Goal: Navigation & Orientation: Find specific page/section

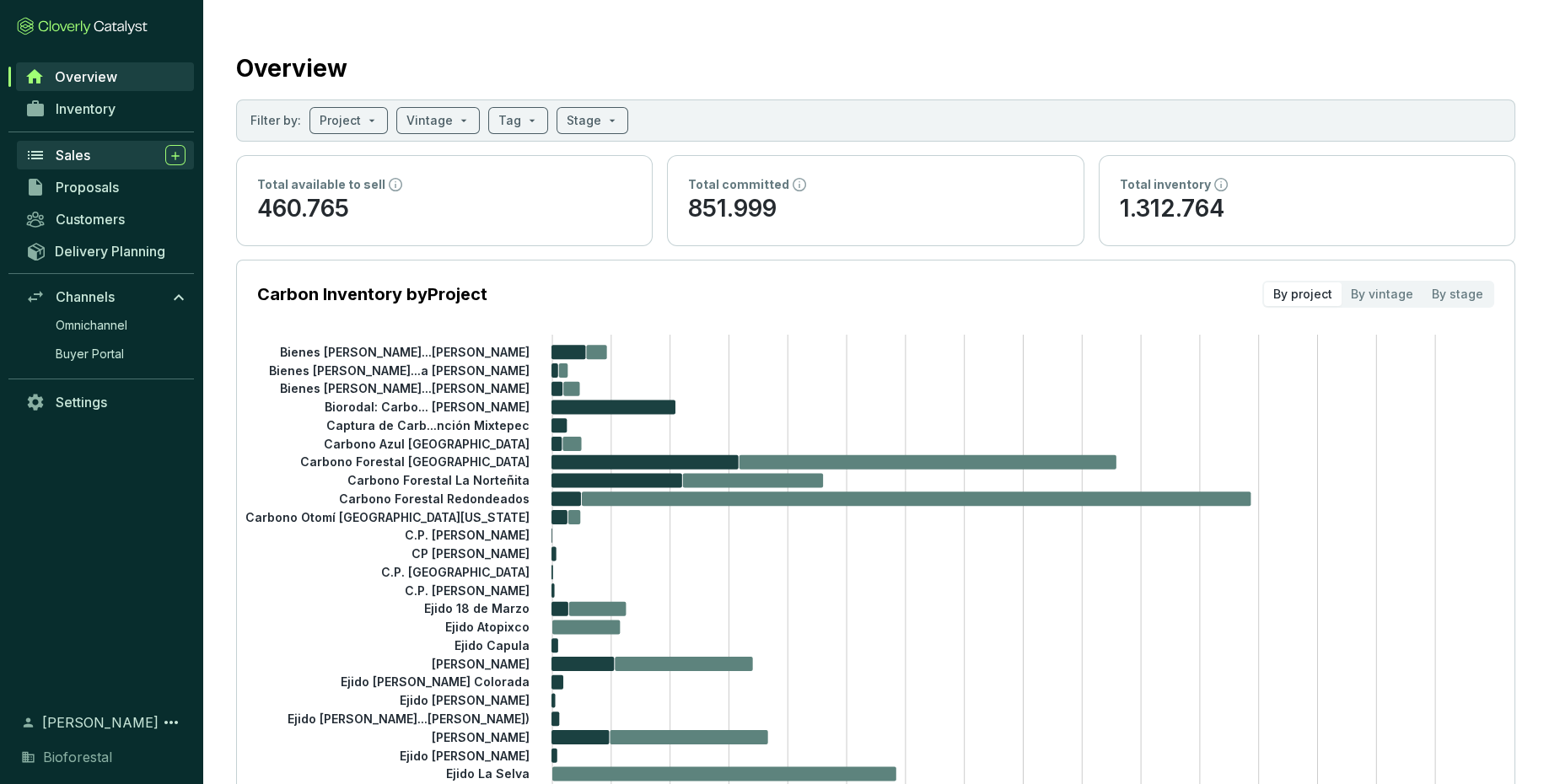
click at [91, 150] on div "Sales" at bounding box center [121, 155] width 130 height 20
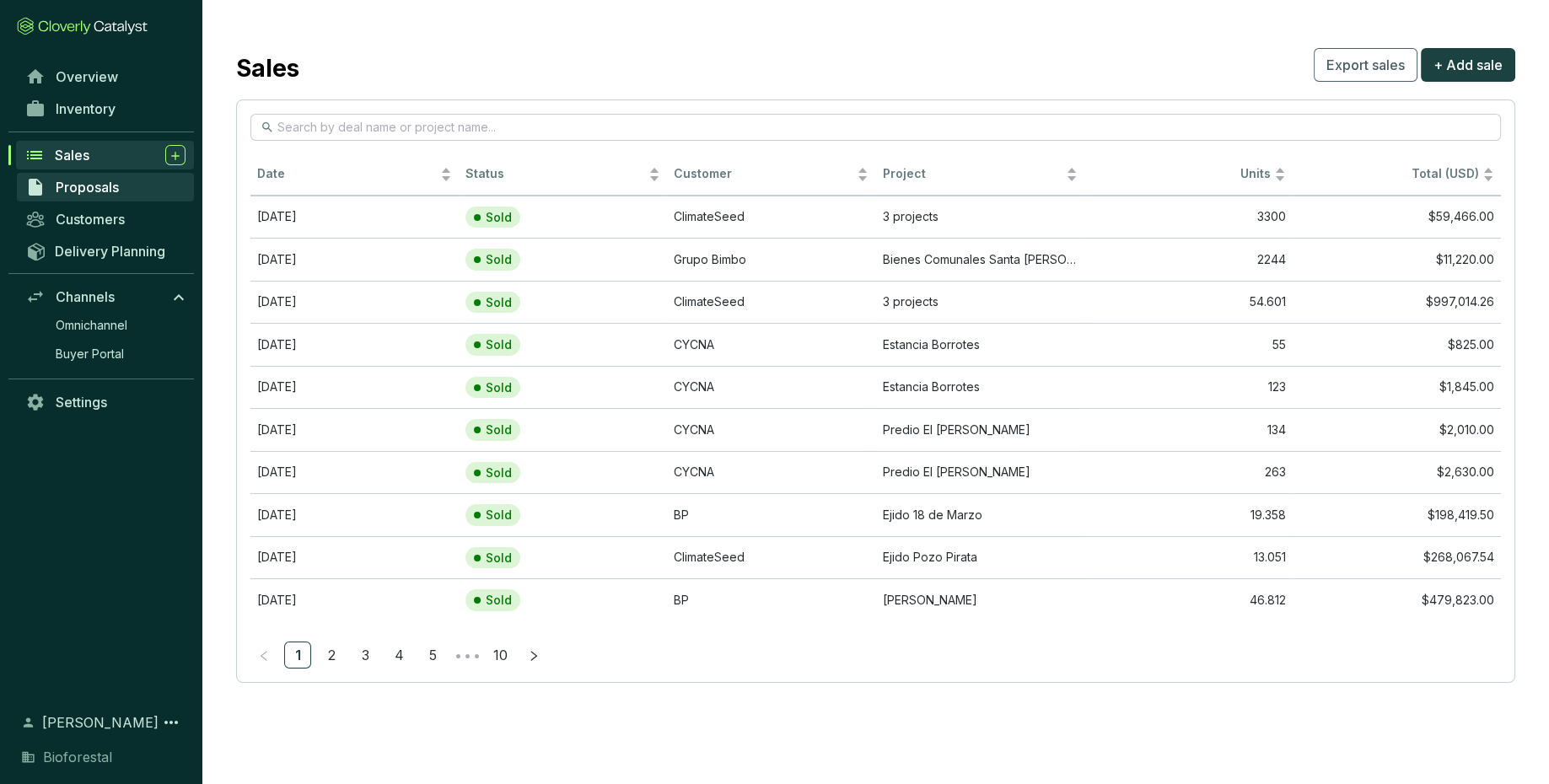
click at [102, 181] on span "Proposals" at bounding box center [87, 187] width 63 height 16
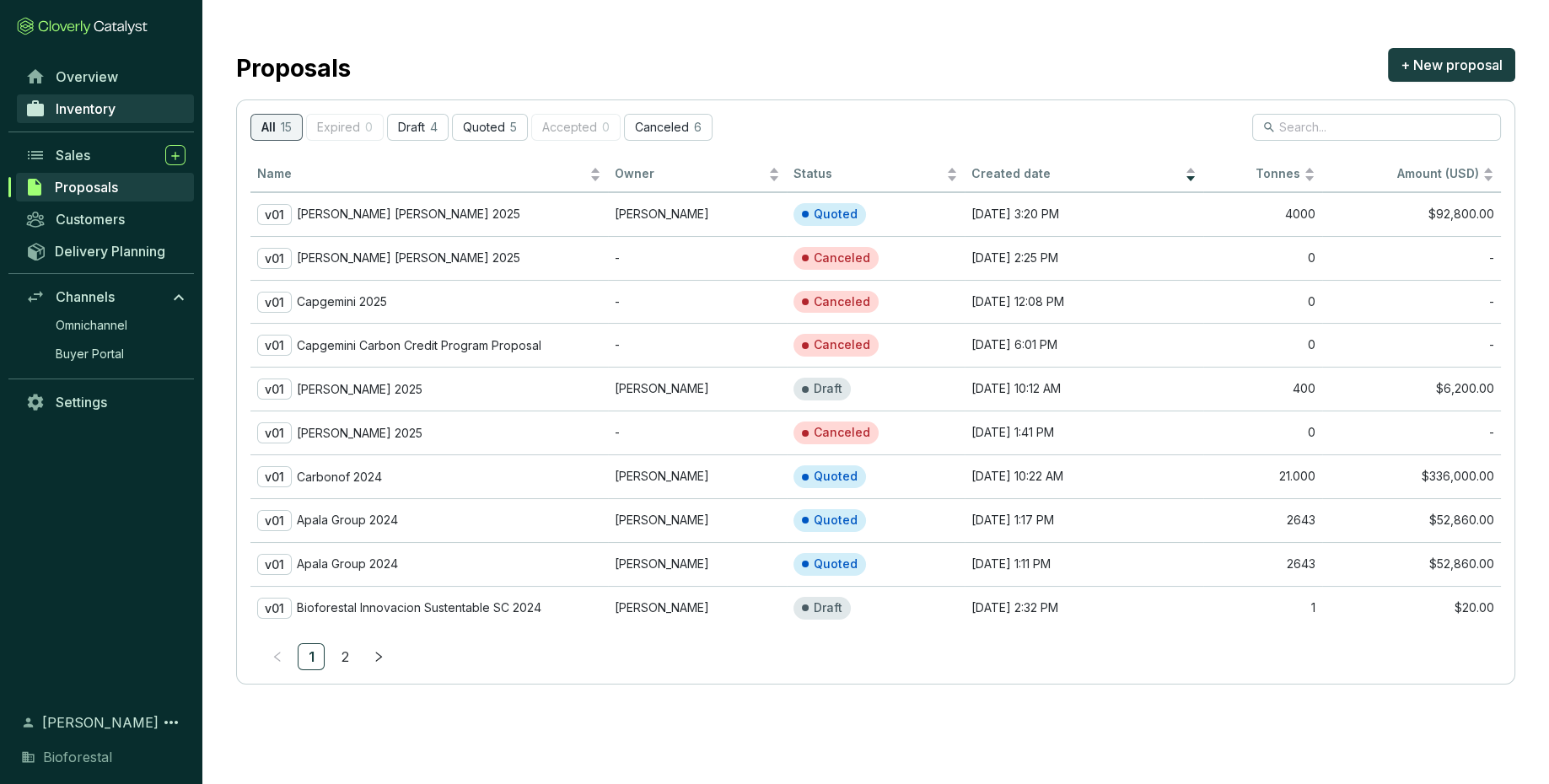
click at [110, 118] on link "Inventory" at bounding box center [105, 109] width 177 height 29
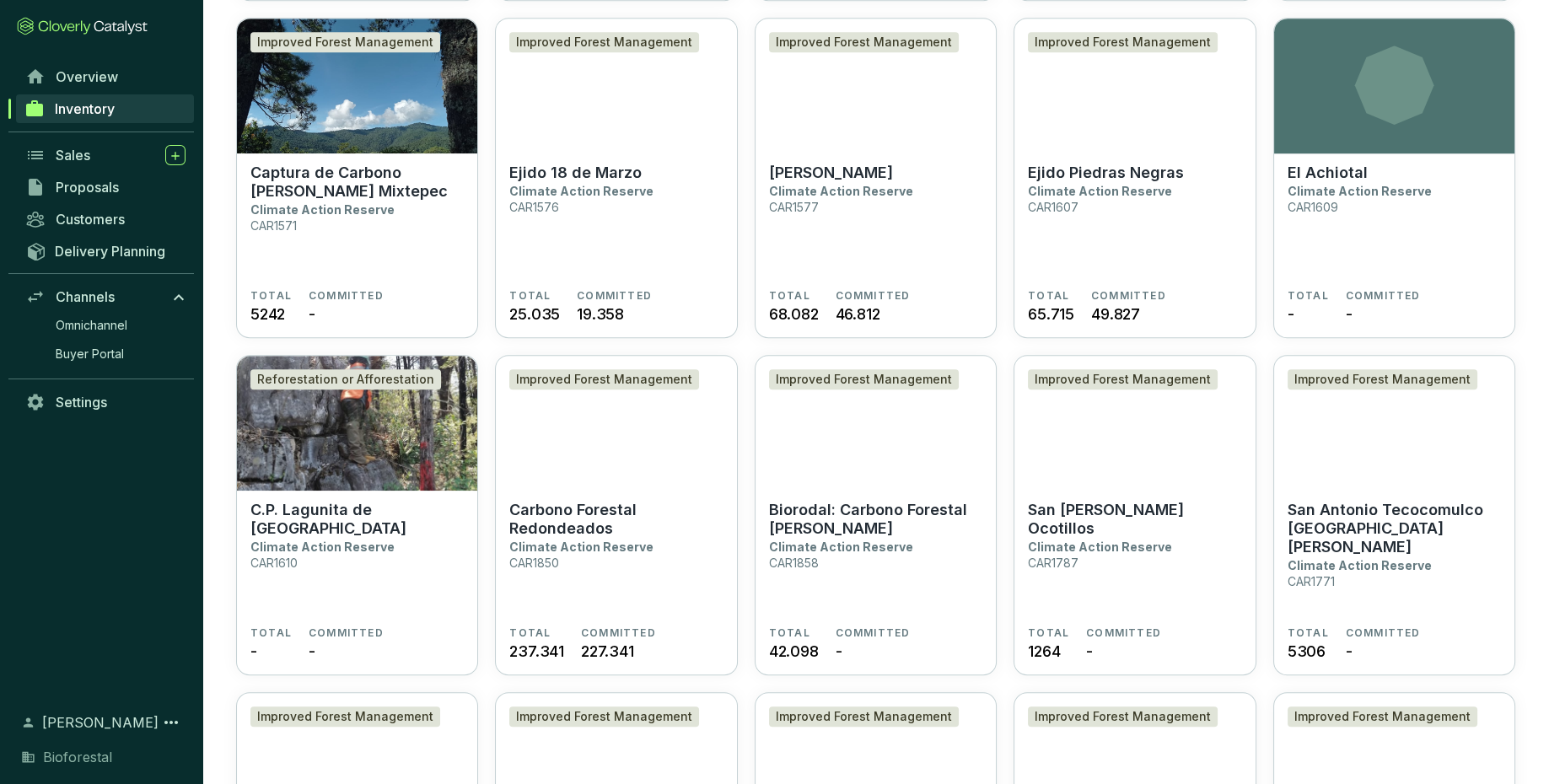
scroll to position [2183, 0]
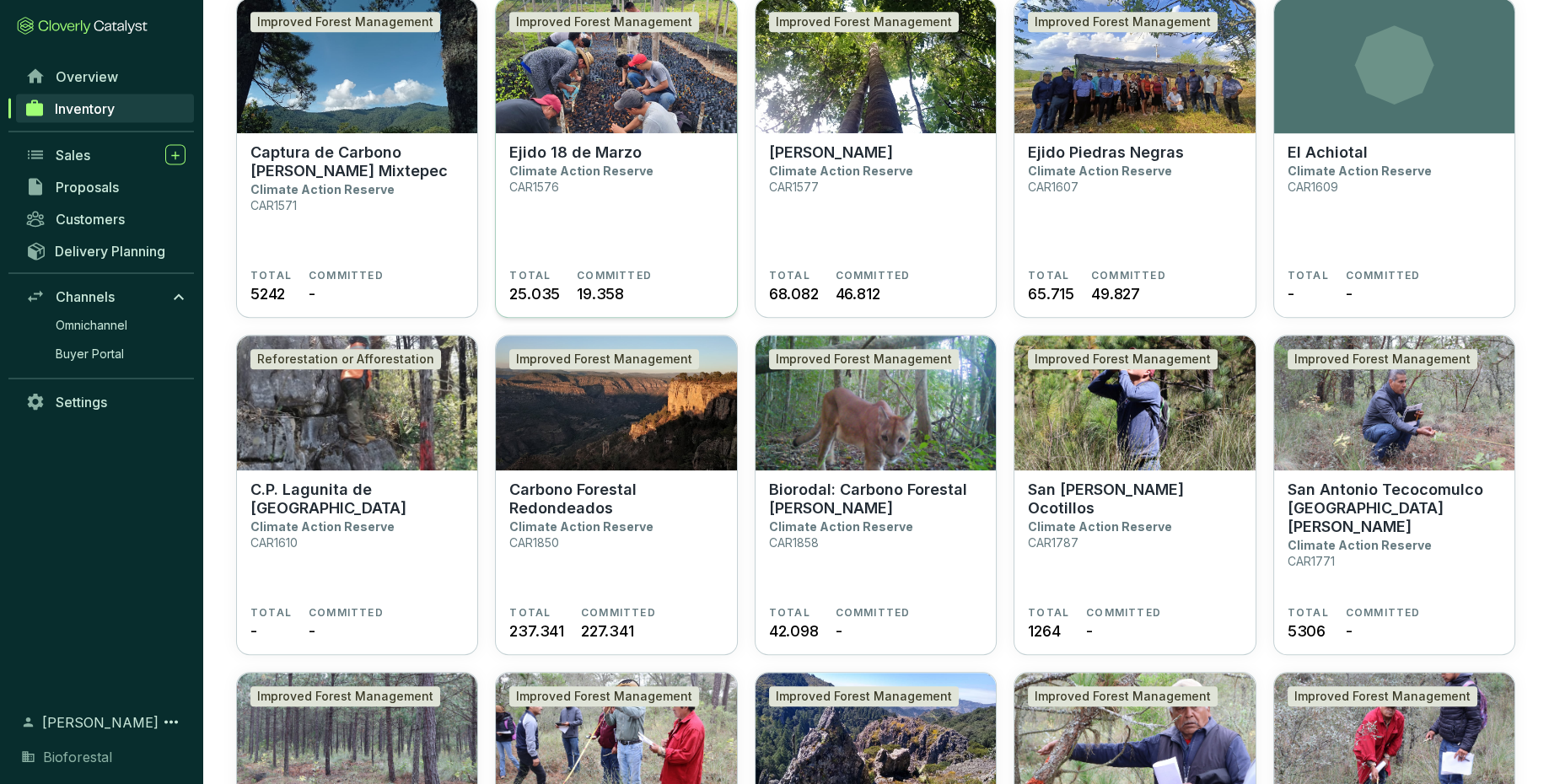
click at [703, 209] on section "Ejido 18 de Marzo Climate Action Reserve CAR1576" at bounding box center [616, 207] width 214 height 126
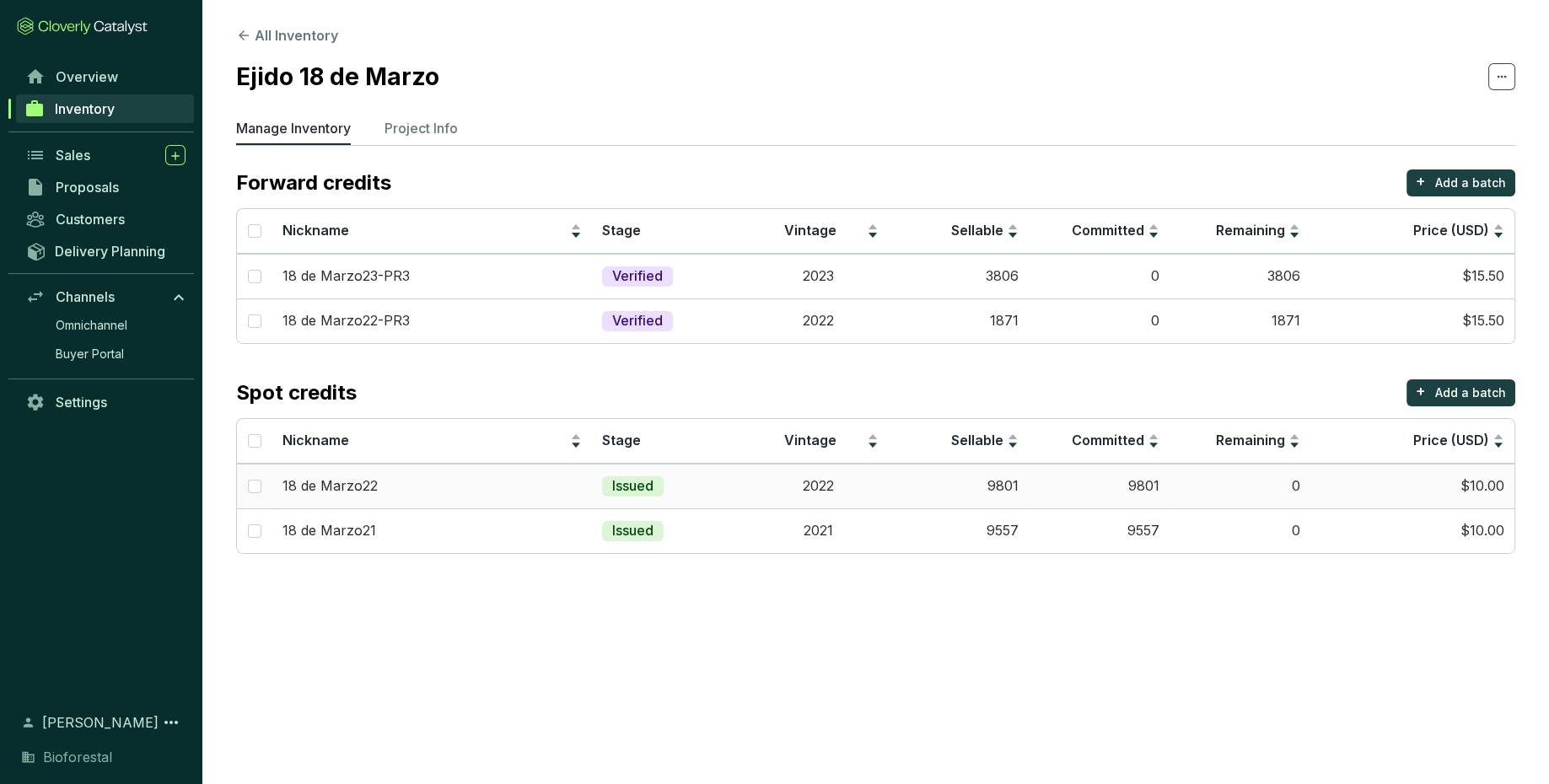
click at [930, 482] on td "9801" at bounding box center [959, 485] width 141 height 44
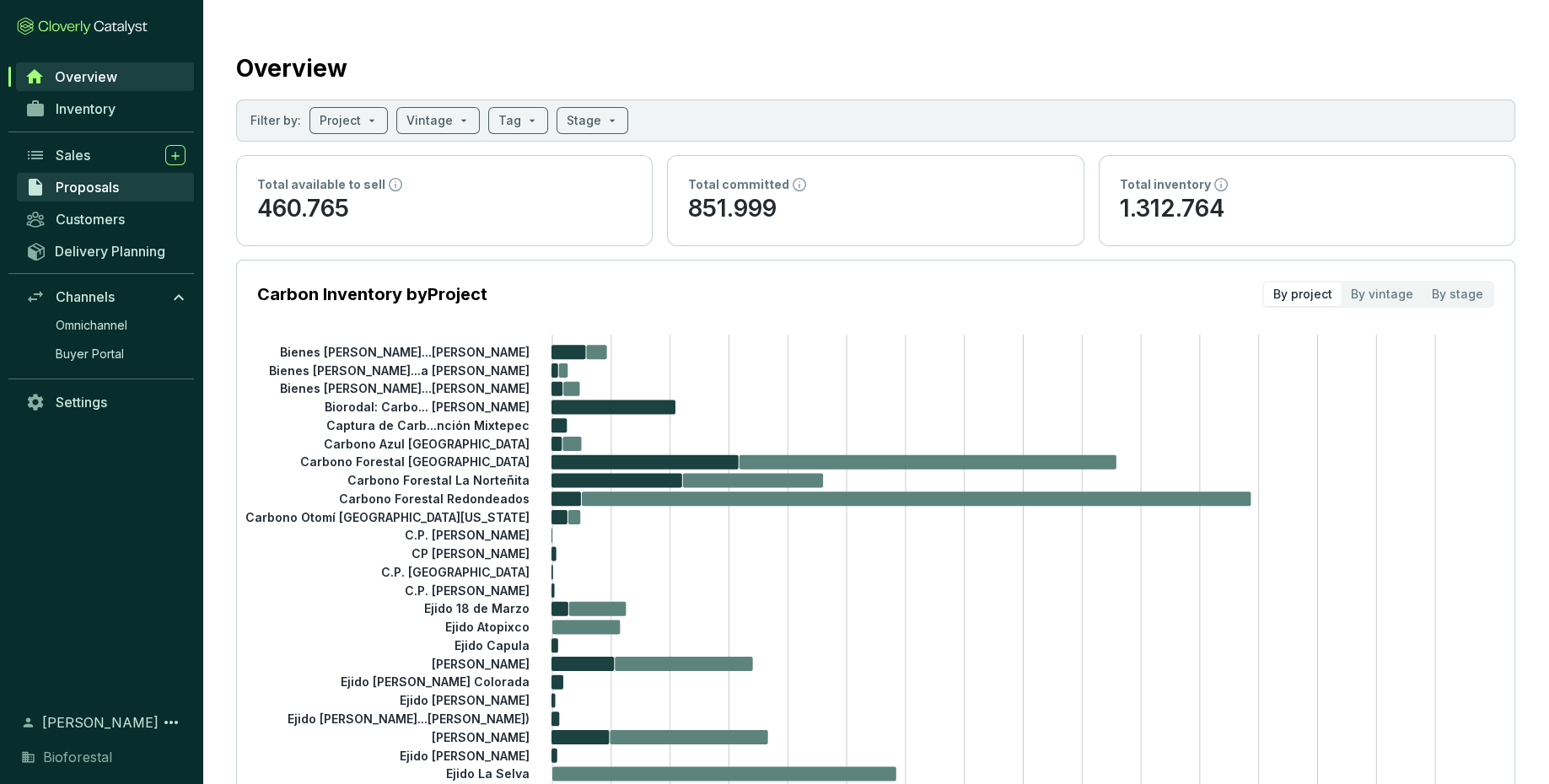
click at [129, 188] on link "Proposals" at bounding box center [105, 187] width 177 height 29
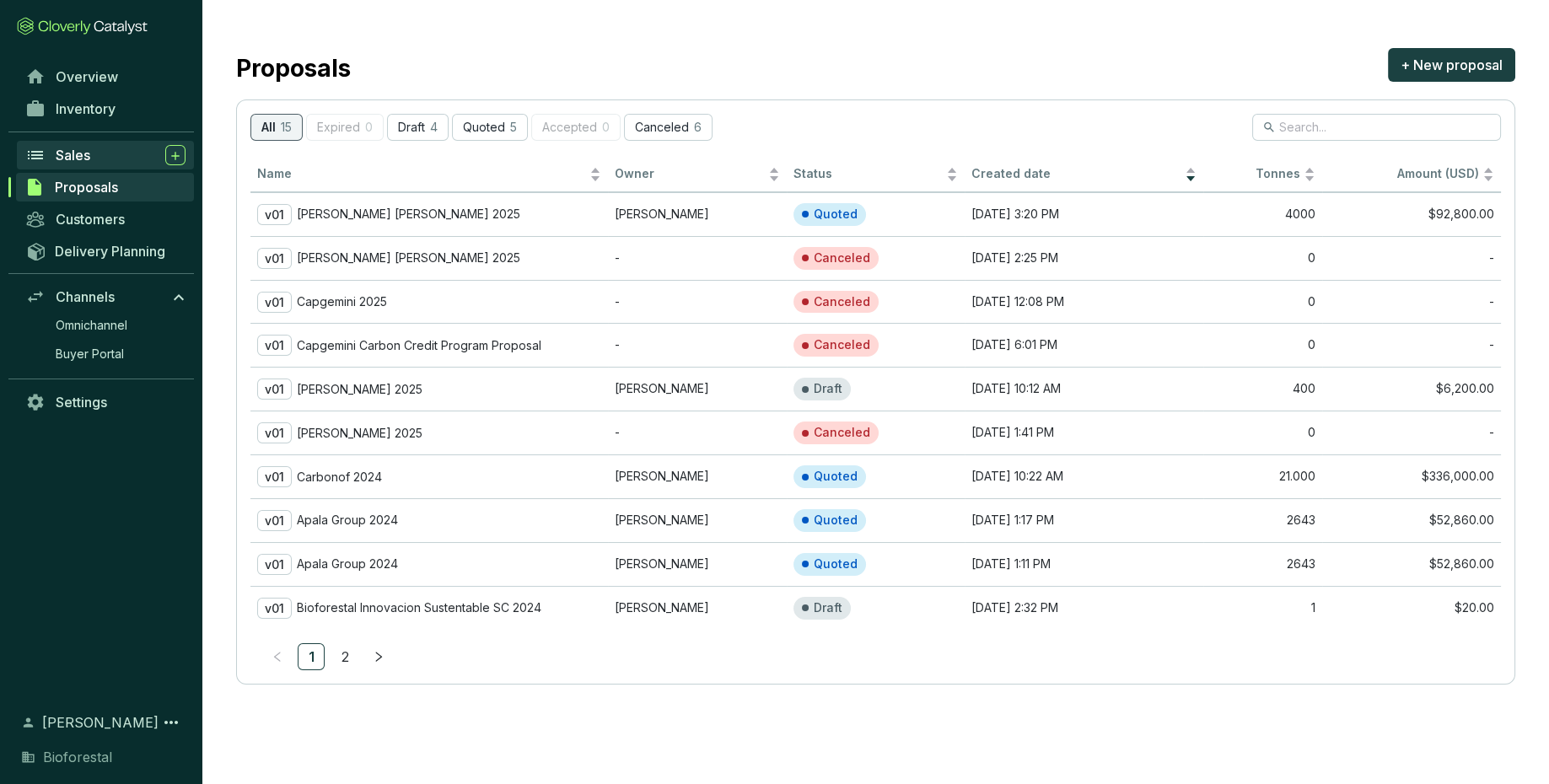
click at [108, 157] on div "Sales" at bounding box center [121, 155] width 130 height 20
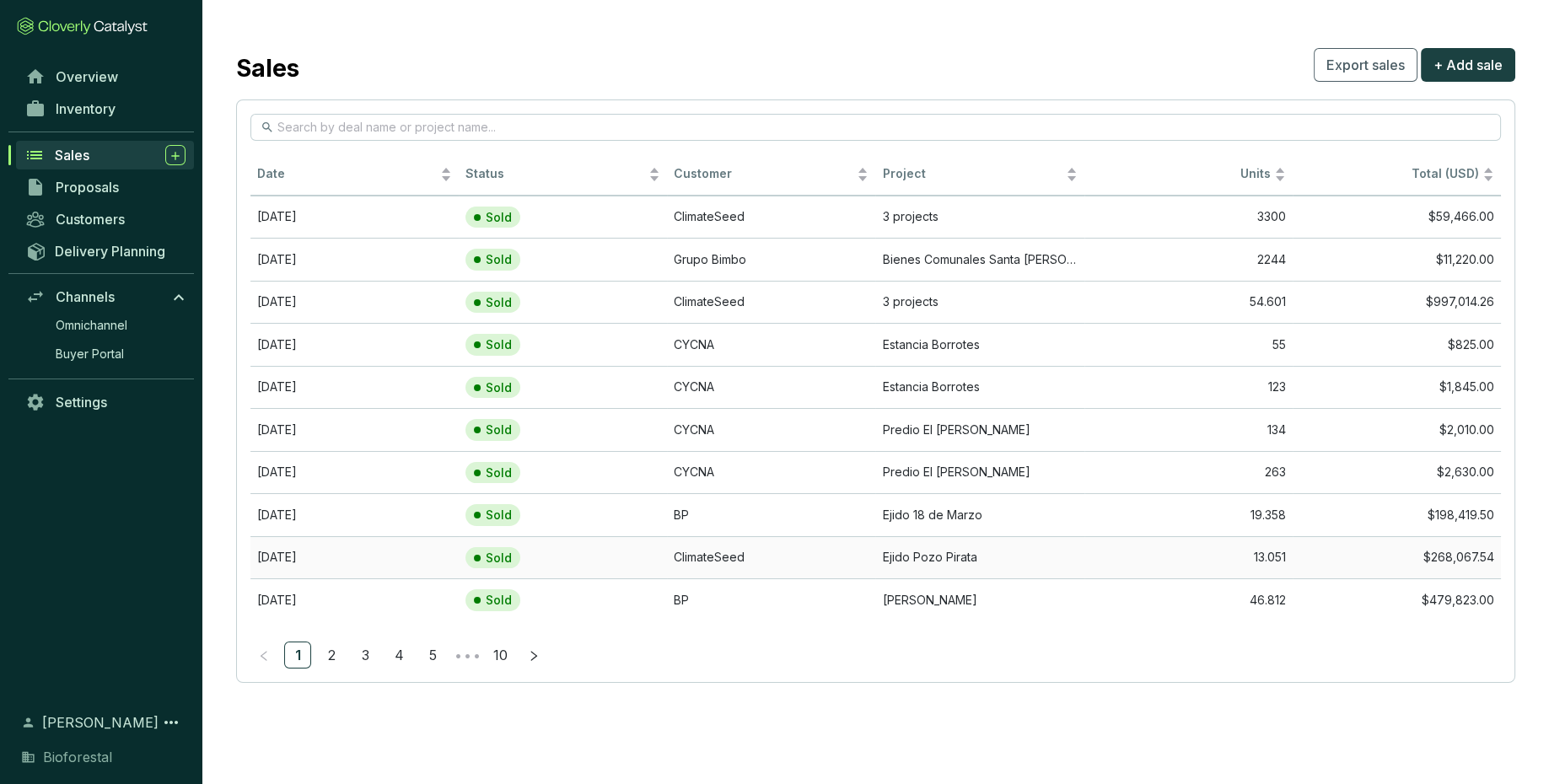
click at [739, 553] on td "ClimateSeed" at bounding box center [771, 558] width 208 height 43
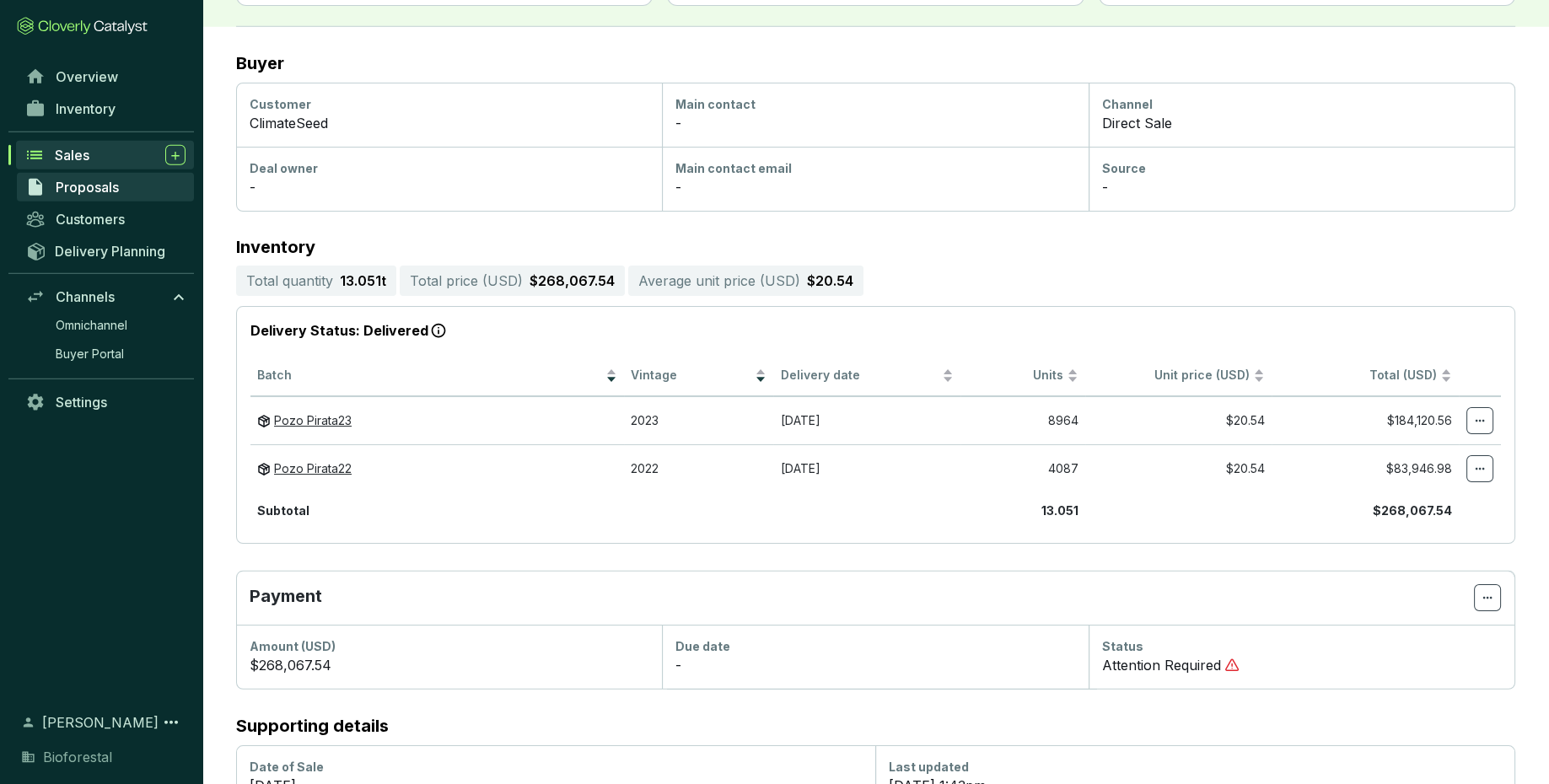
scroll to position [179, 0]
click at [86, 116] on span "Inventory" at bounding box center [85, 109] width 60 height 16
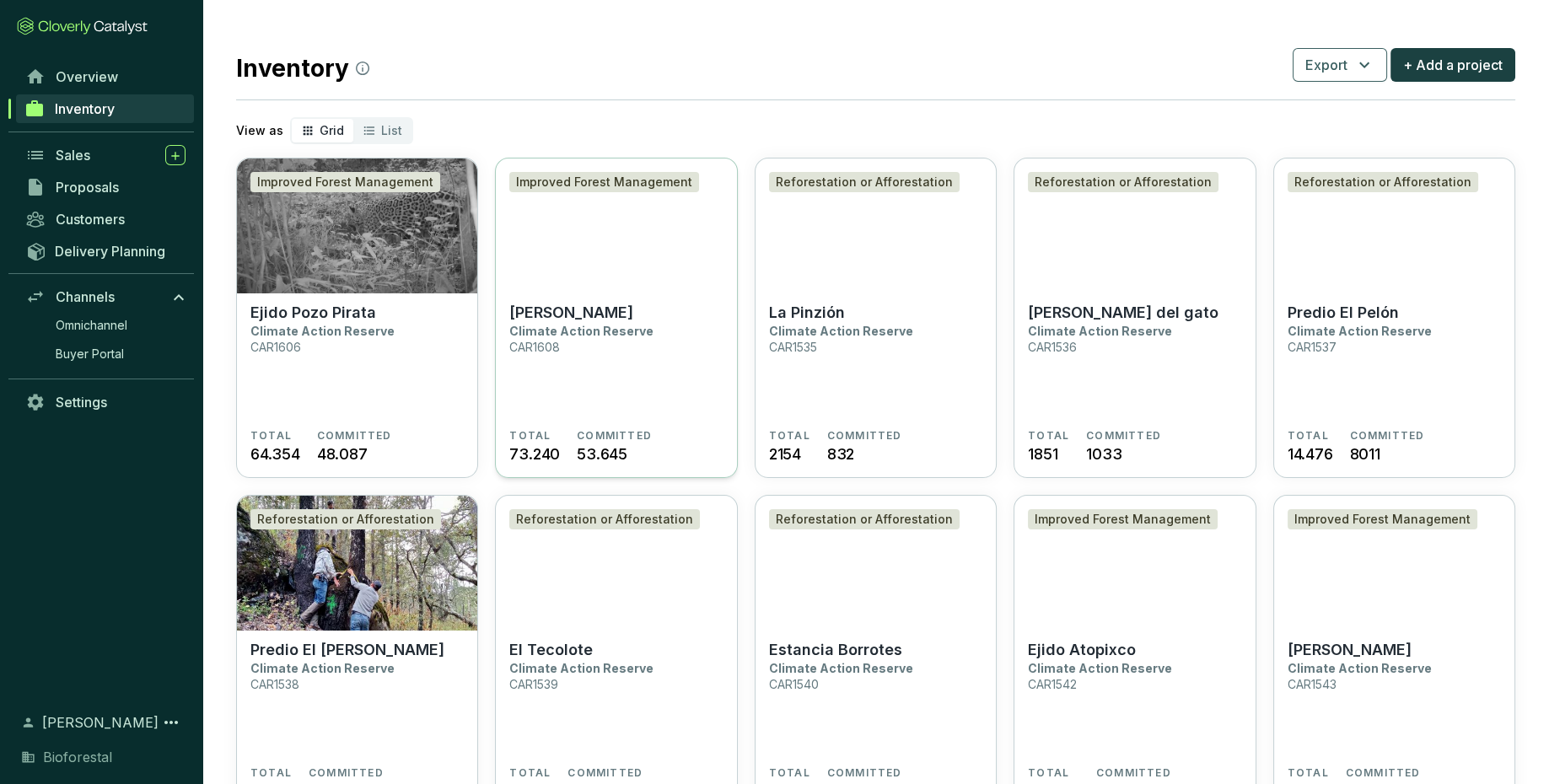
scroll to position [89, 0]
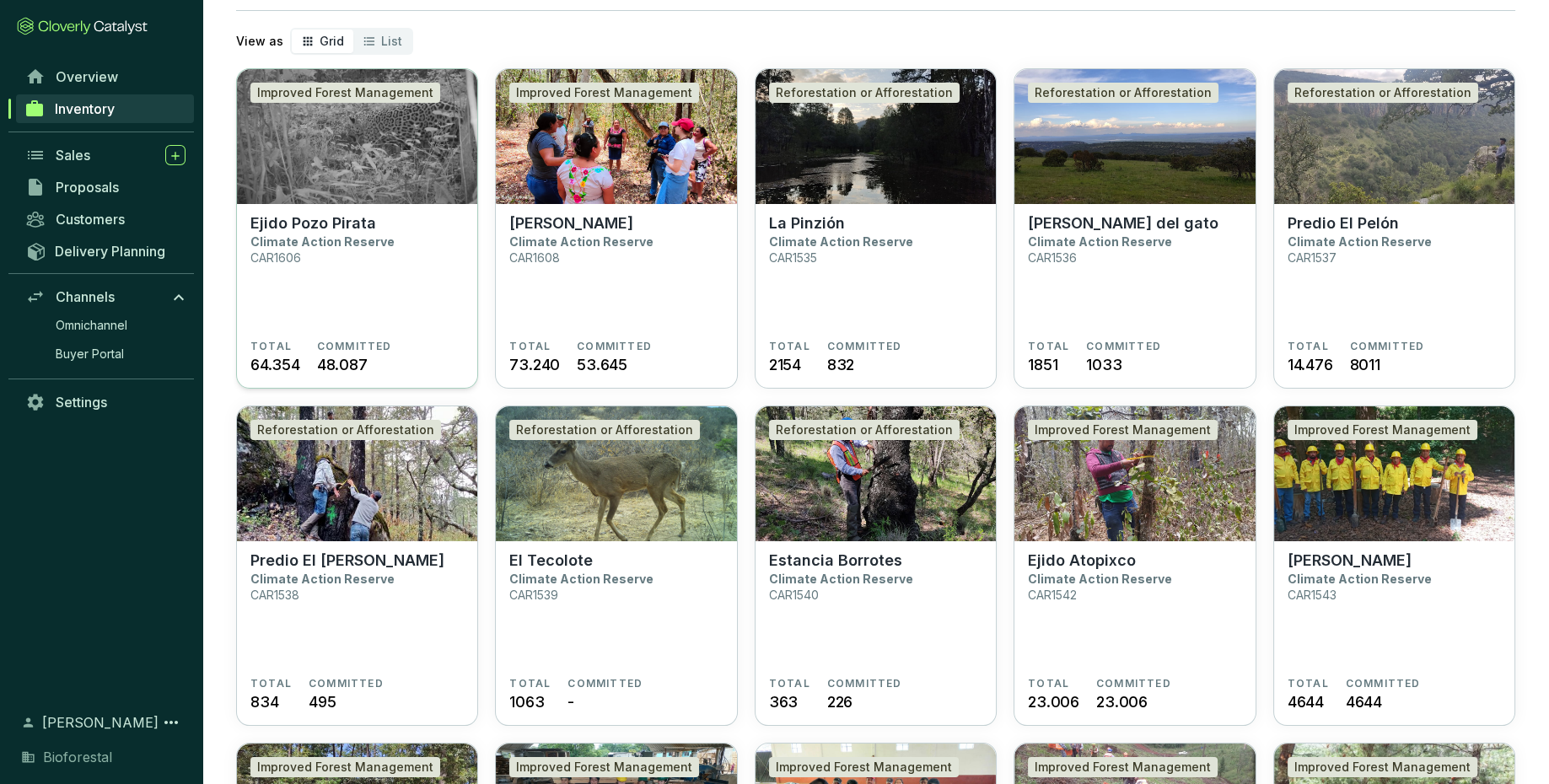
click at [411, 300] on section "Ejido Pozo Pirata Climate Action Reserve CAR1606" at bounding box center [357, 277] width 214 height 126
